Goal: Task Accomplishment & Management: Manage account settings

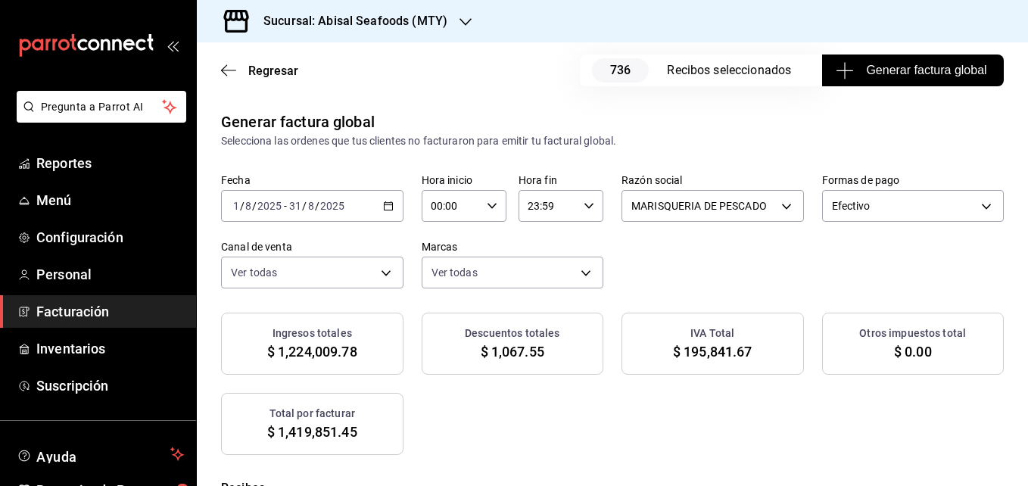
scroll to position [207, 0]
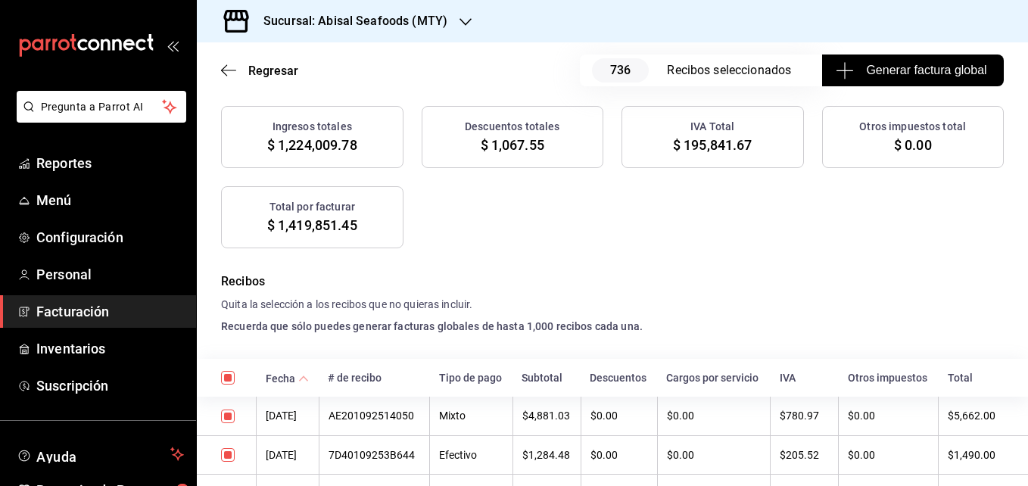
click at [403, 223] on div "Total por facturar $ 1,419,851.45" at bounding box center [312, 217] width 182 height 62
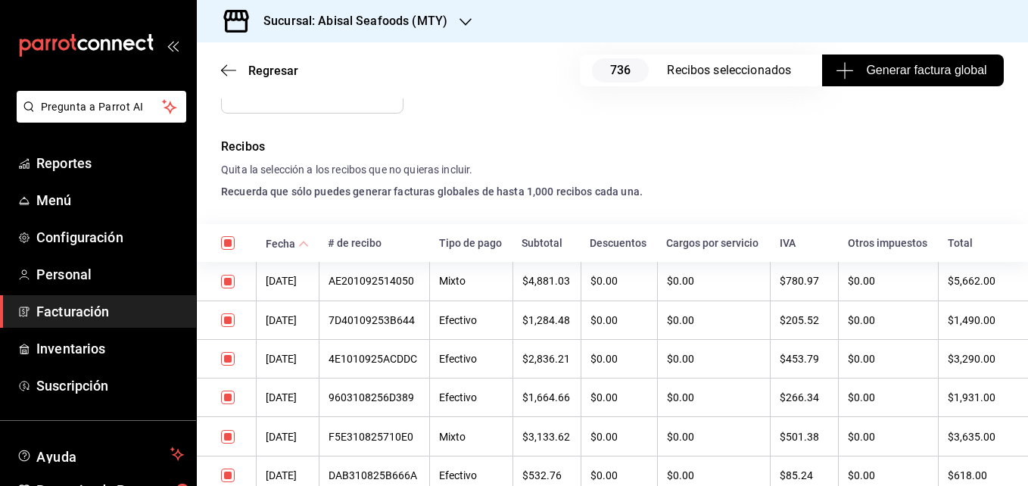
scroll to position [344, 0]
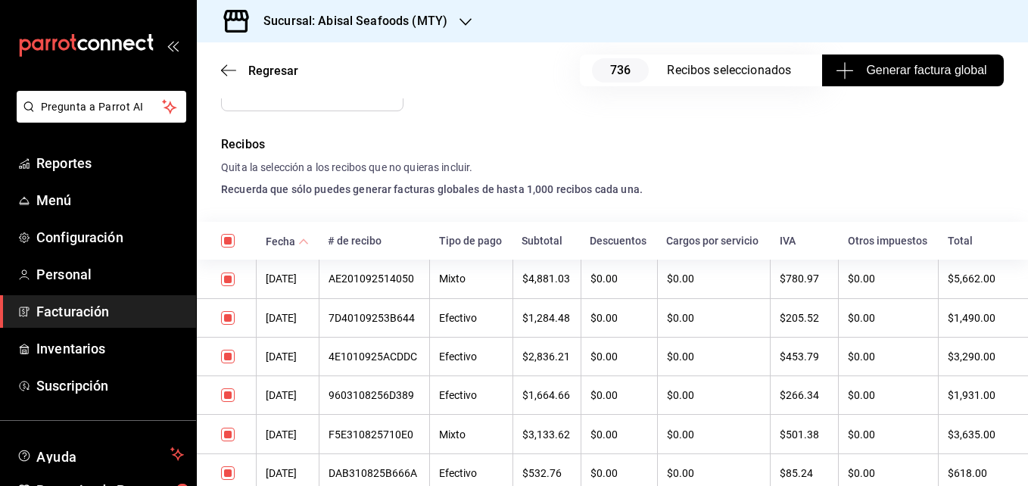
click at [231, 286] on input "checkbox" at bounding box center [228, 279] width 14 height 14
checkbox input "false"
click at [230, 325] on input "checkbox" at bounding box center [228, 318] width 14 height 14
checkbox input "false"
click at [229, 360] on td at bounding box center [227, 356] width 60 height 39
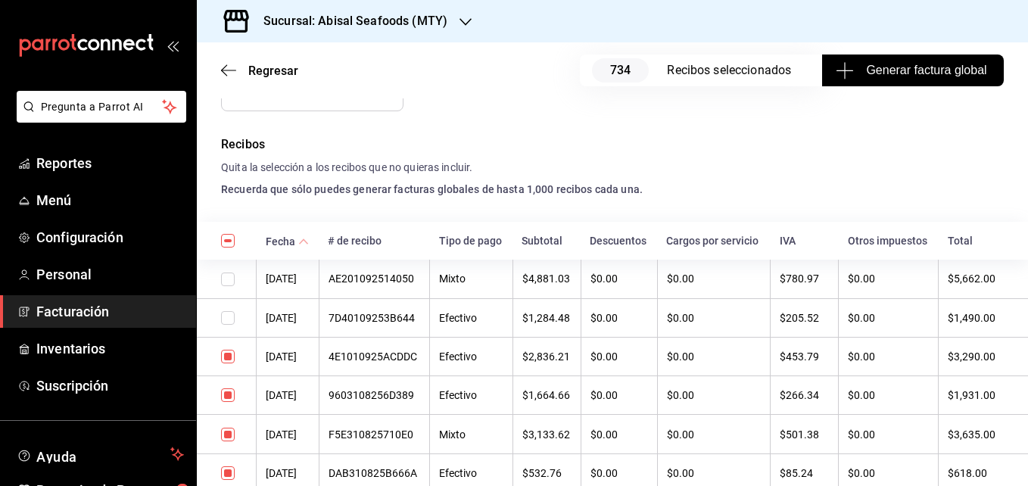
click at [227, 402] on input "checkbox" at bounding box center [228, 395] width 14 height 14
checkbox input "false"
click at [226, 363] on input "checkbox" at bounding box center [228, 357] width 14 height 14
checkbox input "false"
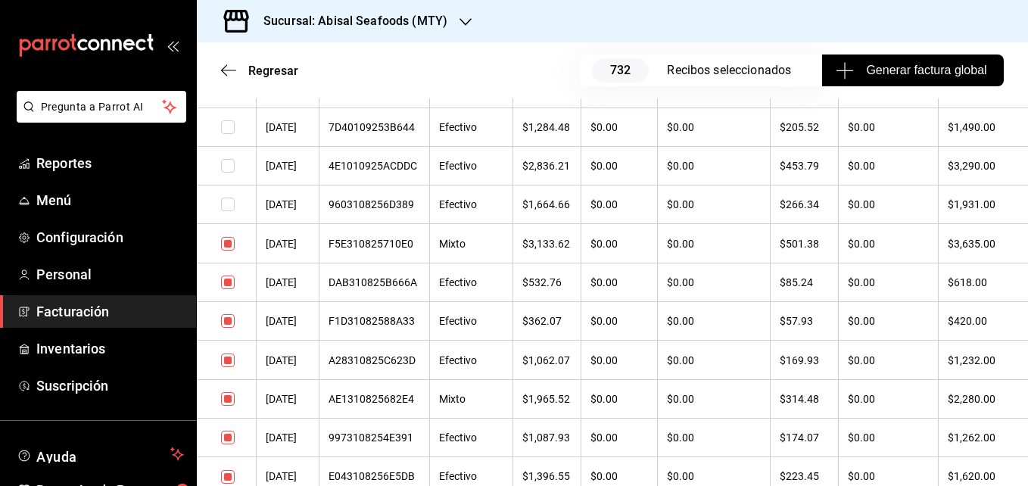
scroll to position [535, 0]
click at [229, 250] on input "checkbox" at bounding box center [228, 243] width 14 height 14
checkbox input "false"
click at [228, 288] on input "checkbox" at bounding box center [228, 282] width 14 height 14
checkbox input "false"
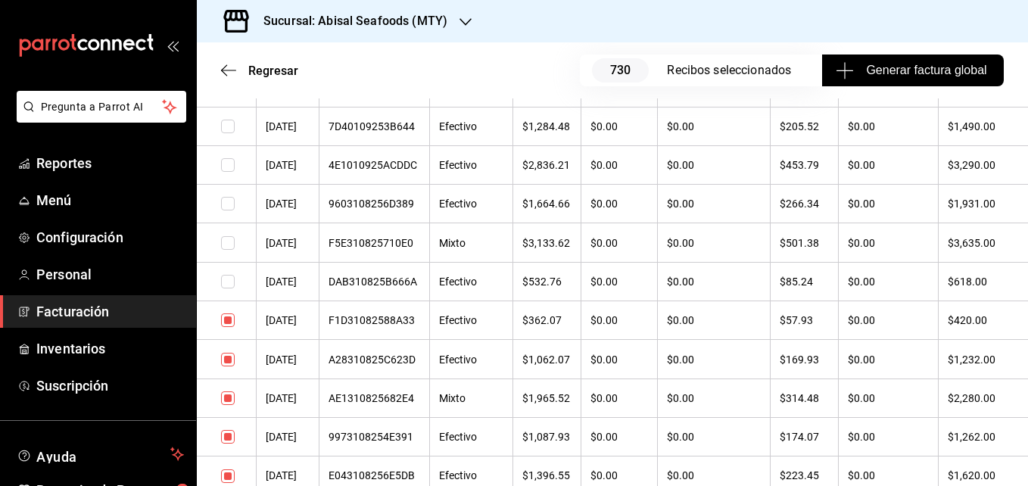
click at [228, 327] on input "checkbox" at bounding box center [228, 320] width 14 height 14
checkbox input "false"
click at [229, 366] on input "checkbox" at bounding box center [228, 360] width 14 height 14
checkbox input "false"
click at [229, 405] on input "checkbox" at bounding box center [228, 398] width 14 height 14
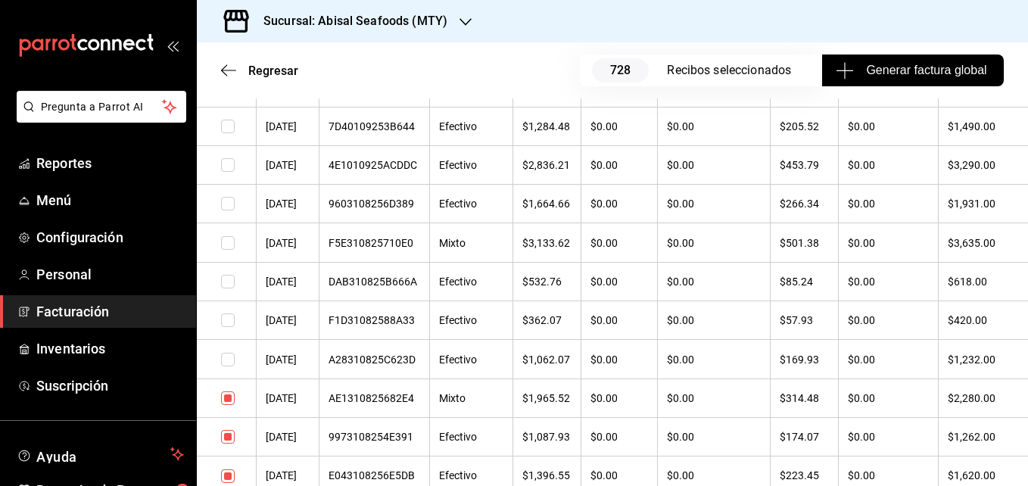
checkbox input "false"
click at [229, 443] on input "checkbox" at bounding box center [228, 437] width 14 height 14
checkbox input "false"
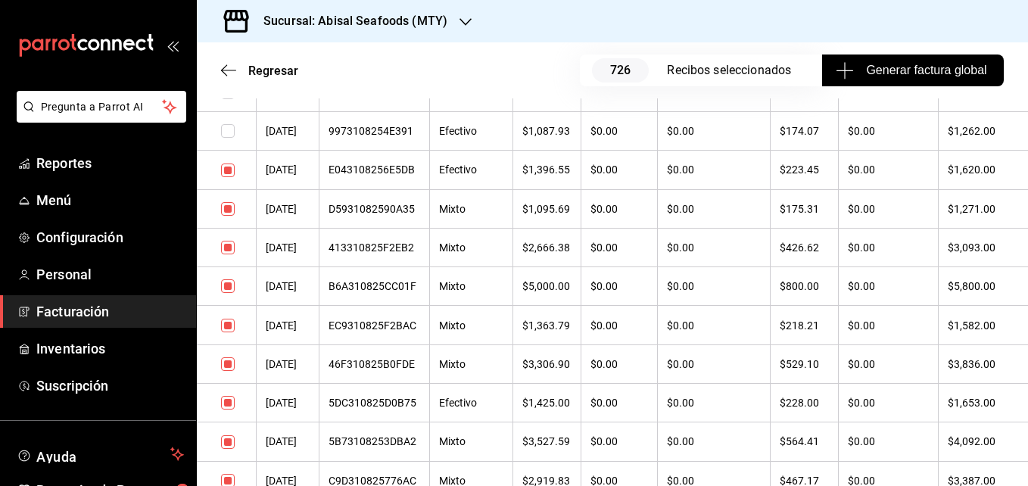
scroll to position [842, 0]
click at [226, 176] on input "checkbox" at bounding box center [228, 170] width 14 height 14
checkbox input "false"
click at [228, 215] on input "checkbox" at bounding box center [228, 208] width 14 height 14
checkbox input "false"
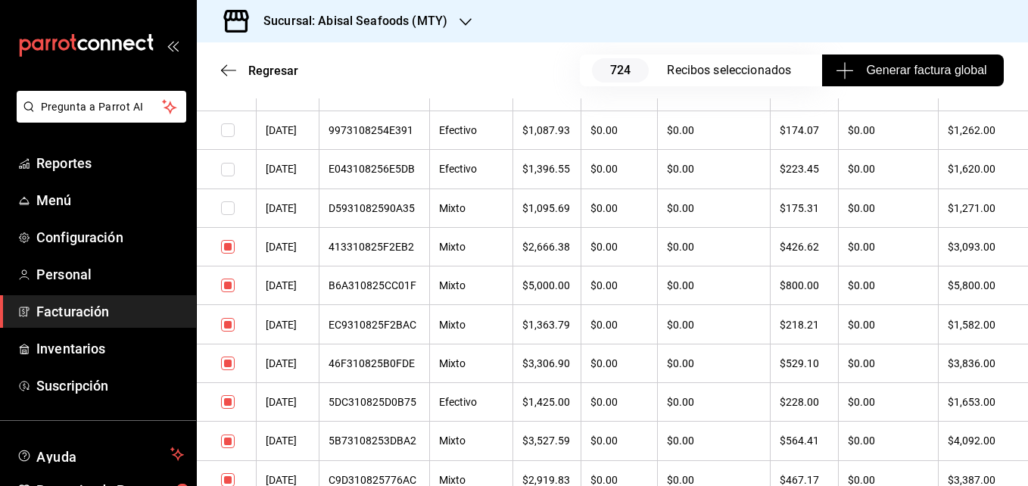
click at [227, 254] on input "checkbox" at bounding box center [228, 247] width 14 height 14
checkbox input "false"
click at [227, 292] on input "checkbox" at bounding box center [228, 286] width 14 height 14
checkbox input "false"
click at [229, 331] on input "checkbox" at bounding box center [228, 325] width 14 height 14
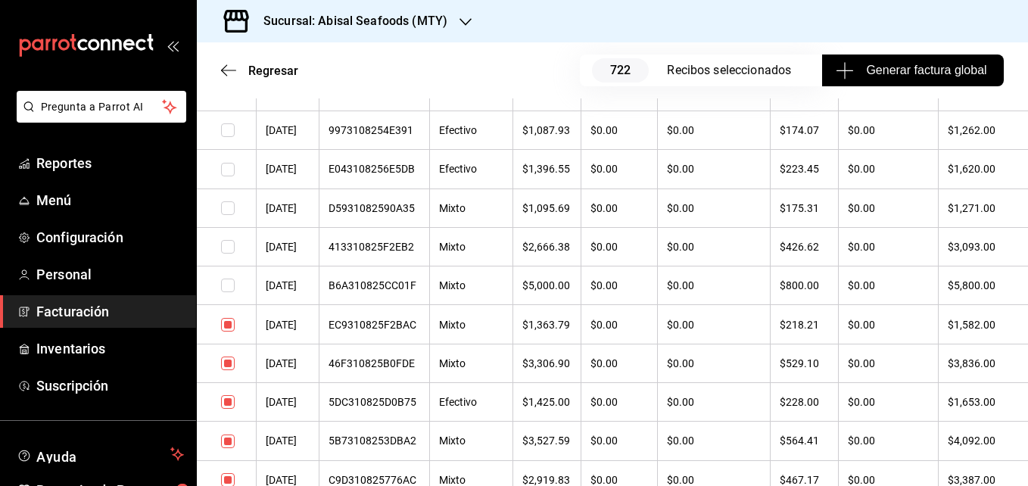
checkbox input "false"
click at [227, 370] on input "checkbox" at bounding box center [228, 363] width 14 height 14
checkbox input "false"
click at [229, 409] on input "checkbox" at bounding box center [228, 402] width 14 height 14
checkbox input "false"
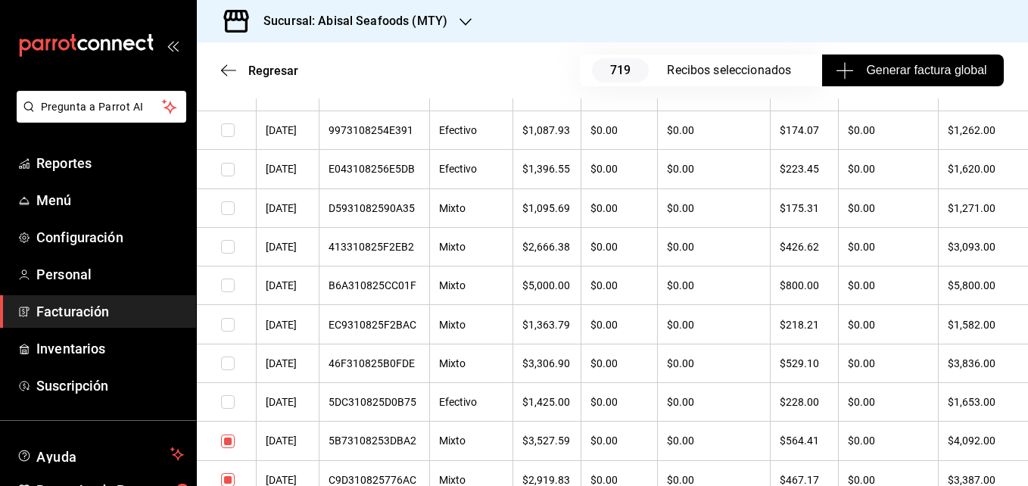
click at [226, 448] on input "checkbox" at bounding box center [228, 441] width 14 height 14
checkbox input "false"
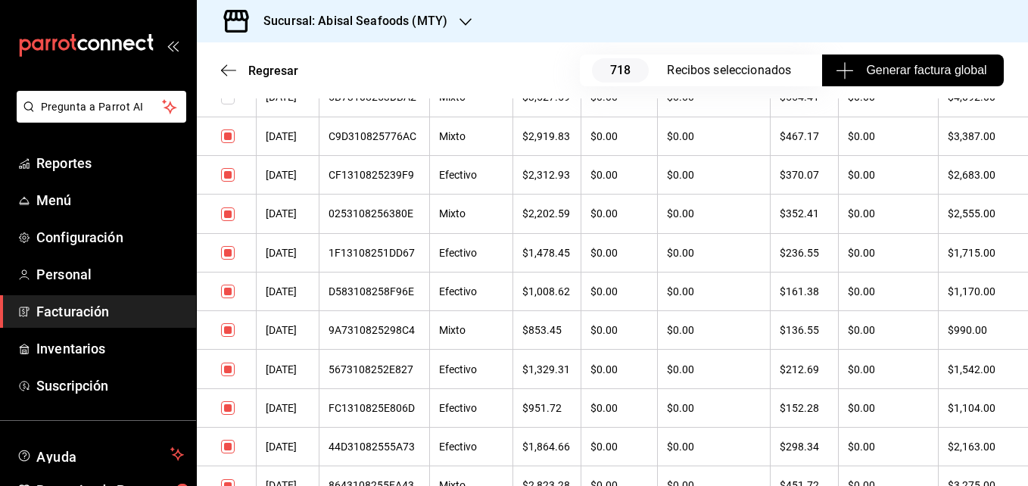
scroll to position [1186, 0]
click at [229, 142] on input "checkbox" at bounding box center [228, 136] width 14 height 14
checkbox input "false"
click at [229, 181] on input "checkbox" at bounding box center [228, 174] width 14 height 14
checkbox input "false"
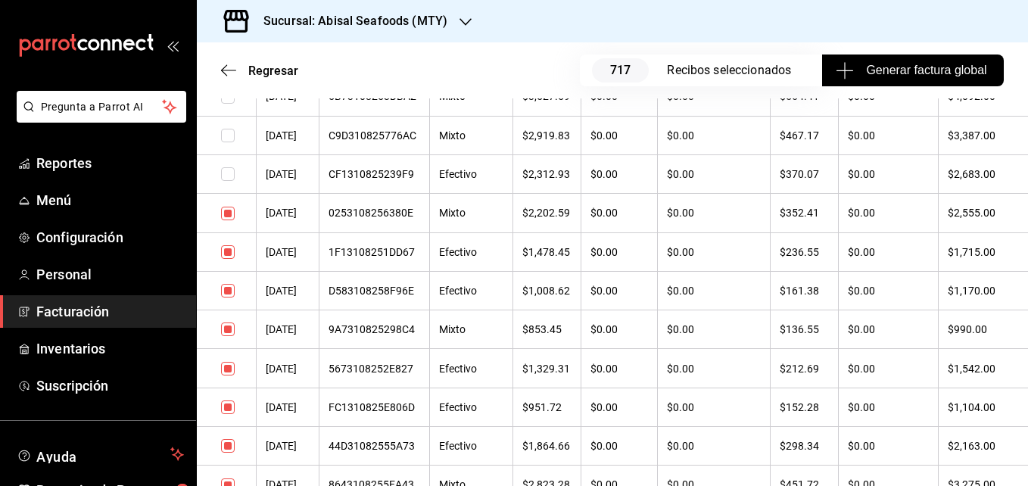
click at [229, 193] on td at bounding box center [227, 173] width 60 height 39
click at [229, 220] on input "checkbox" at bounding box center [228, 214] width 14 height 14
checkbox input "false"
click at [229, 259] on input "checkbox" at bounding box center [228, 252] width 14 height 14
checkbox input "false"
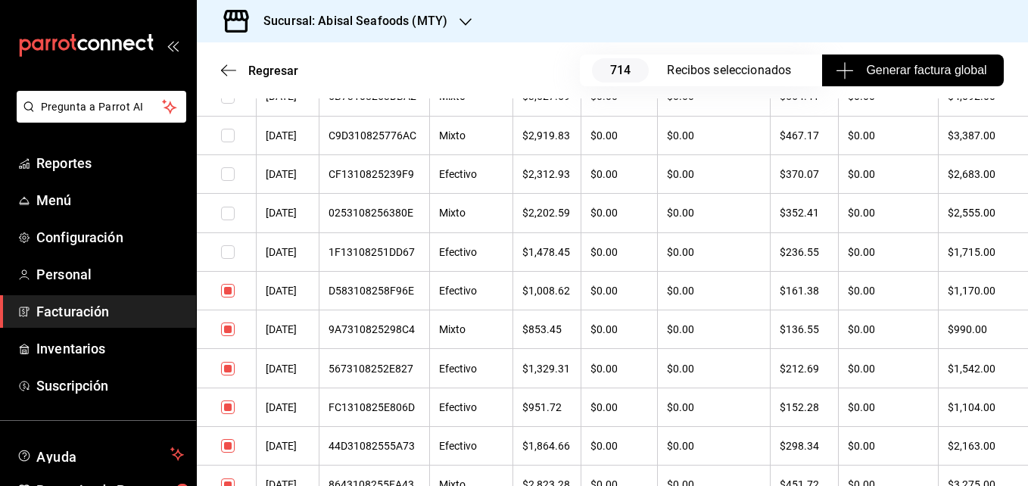
click at [229, 297] on input "checkbox" at bounding box center [228, 291] width 14 height 14
checkbox input "false"
click at [229, 336] on input "checkbox" at bounding box center [228, 329] width 14 height 14
checkbox input "false"
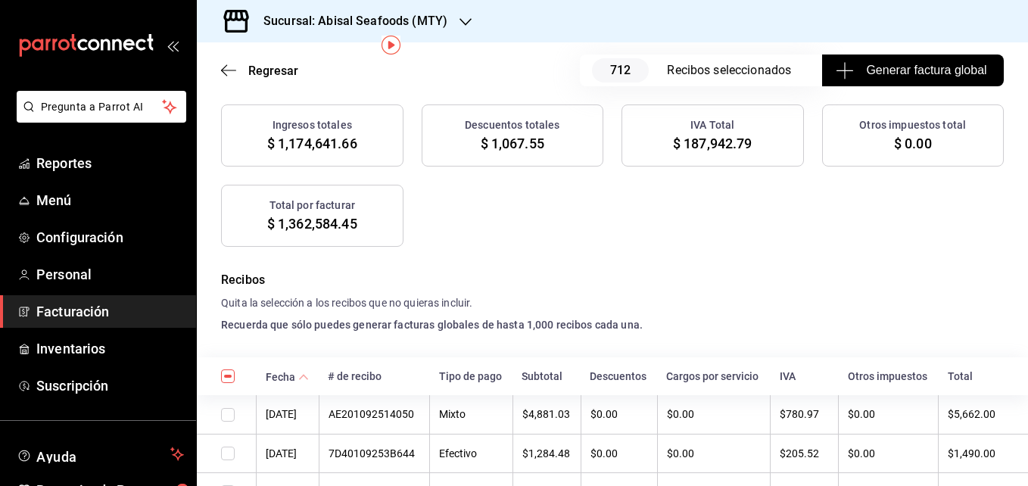
scroll to position [0, 0]
